Goal: Task Accomplishment & Management: Use online tool/utility

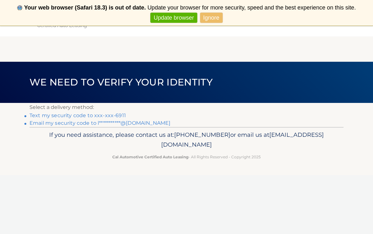
click at [104, 117] on link "Text my security code to xxx-xxx-6911" at bounding box center [77, 116] width 96 height 6
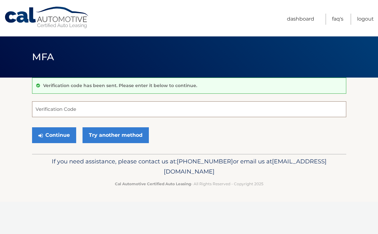
click at [81, 114] on input "Verification Code" at bounding box center [189, 109] width 314 height 16
type input "288482"
click at [61, 135] on button "Continue" at bounding box center [54, 135] width 44 height 16
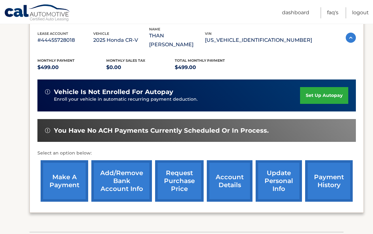
scroll to position [113, 0]
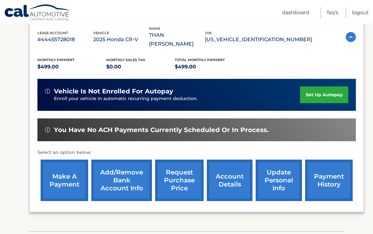
click at [70, 165] on link "make a payment" at bounding box center [65, 181] width 48 height 42
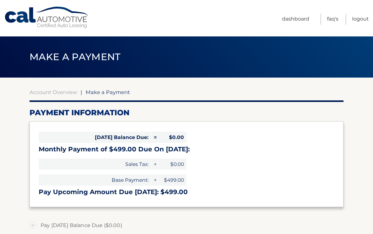
select select "NzkyYTRhMmYtMjdmYy00ODJiLThmOGYtNDc5ZWYyNDRkYmFi"
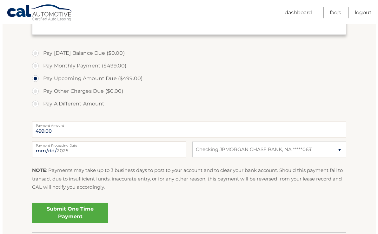
scroll to position [172, 0]
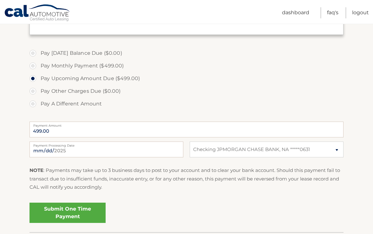
click at [74, 210] on link "Submit One Time Payment" at bounding box center [67, 213] width 76 height 20
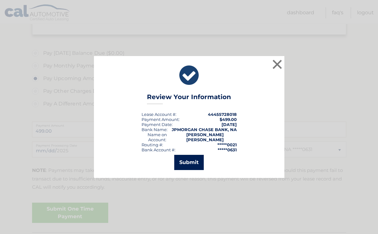
click at [195, 160] on button "Submit" at bounding box center [188, 162] width 29 height 15
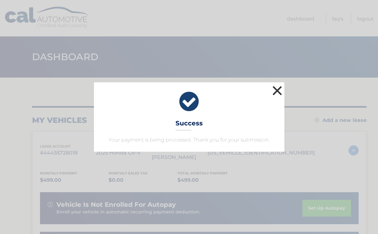
click at [278, 89] on button "×" at bounding box center [277, 90] width 13 height 13
